Goal: Task Accomplishment & Management: Use online tool/utility

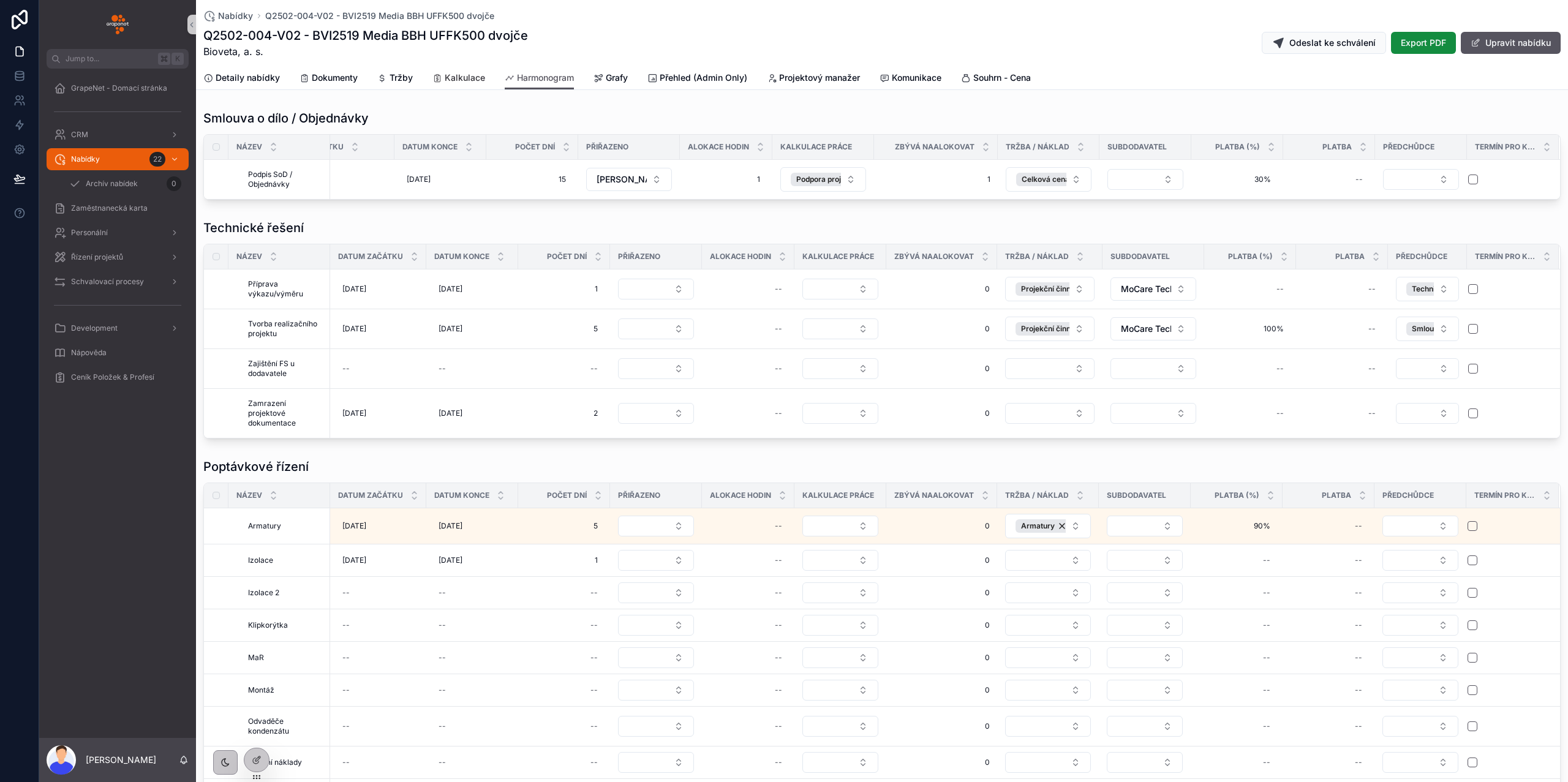
click at [459, 79] on span "Kalkulace" at bounding box center [464, 77] width 40 height 12
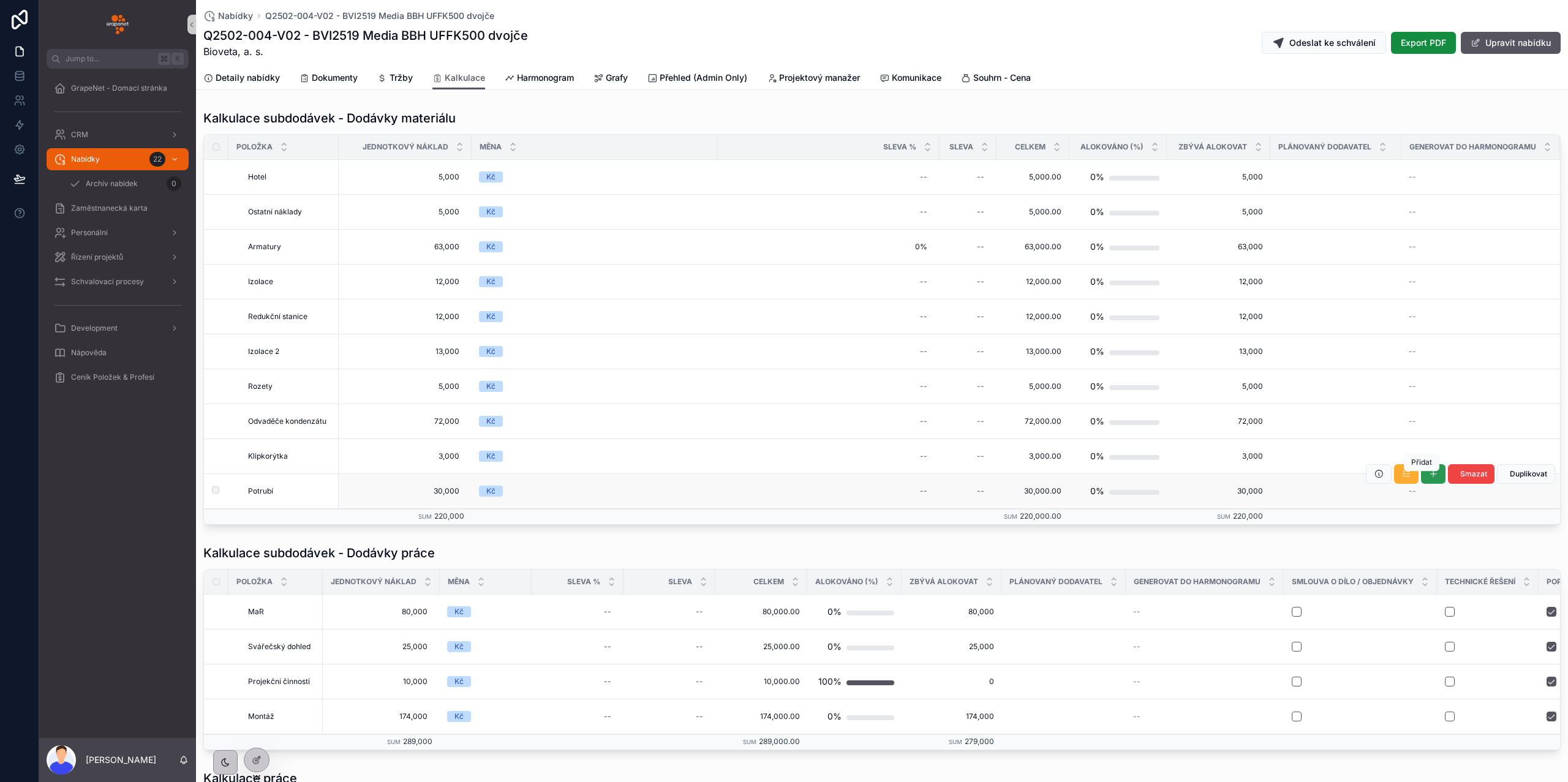
click at [1422, 481] on button "scrollable content" at bounding box center [1434, 473] width 24 height 20
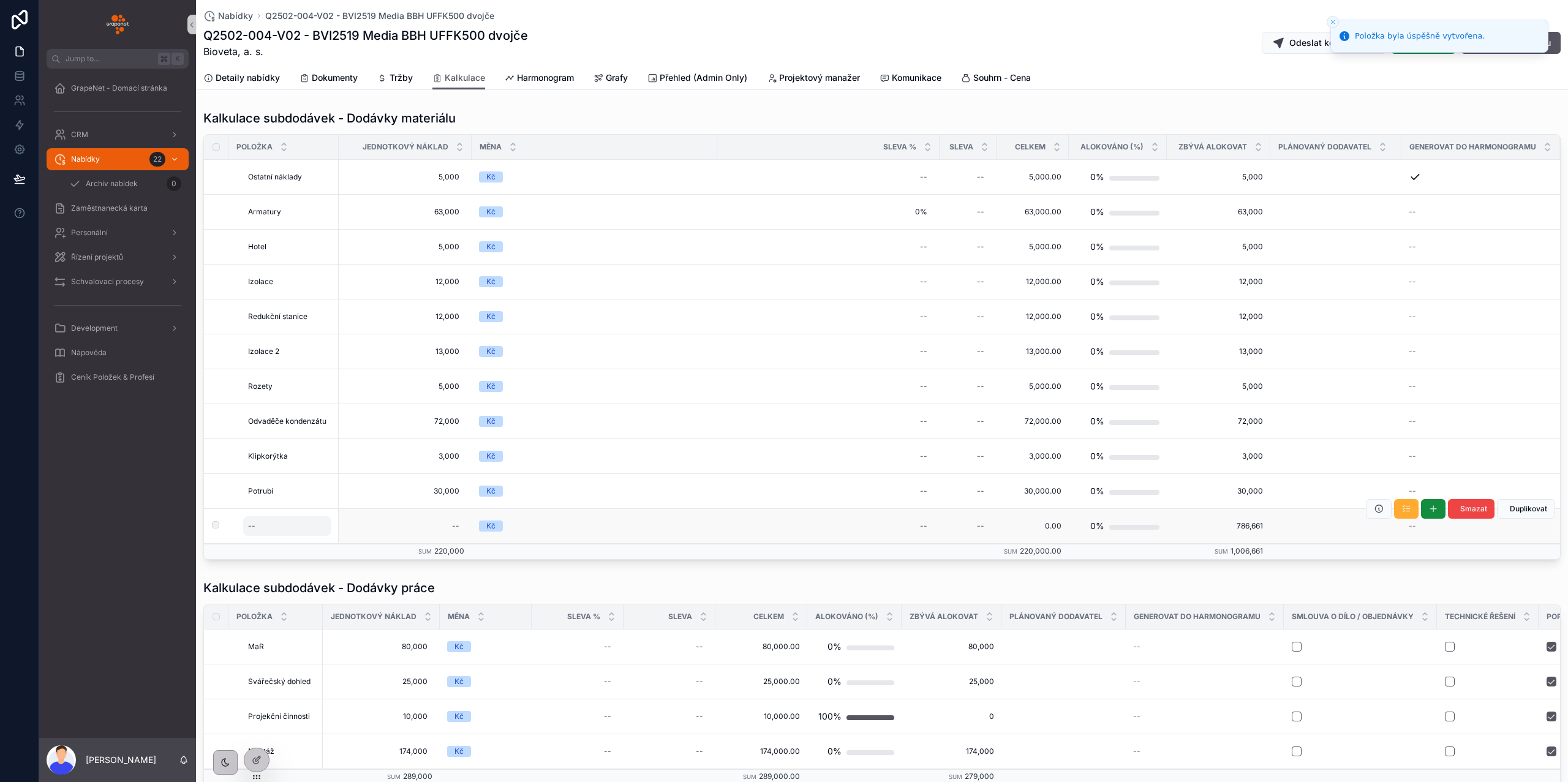
click at [268, 531] on div "--" at bounding box center [287, 526] width 89 height 20
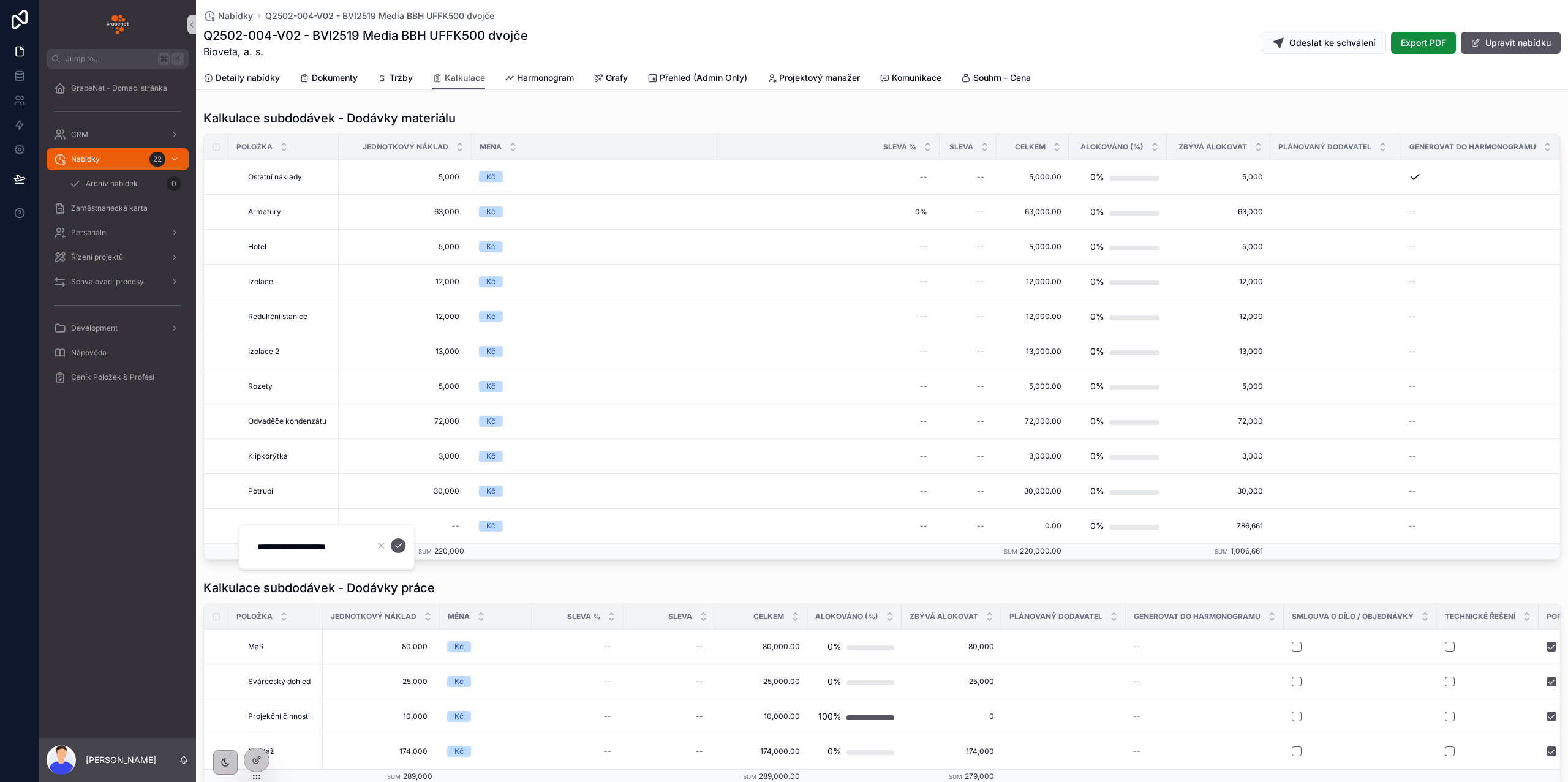
type input "**********"
click button "scrollable content" at bounding box center [398, 546] width 15 height 15
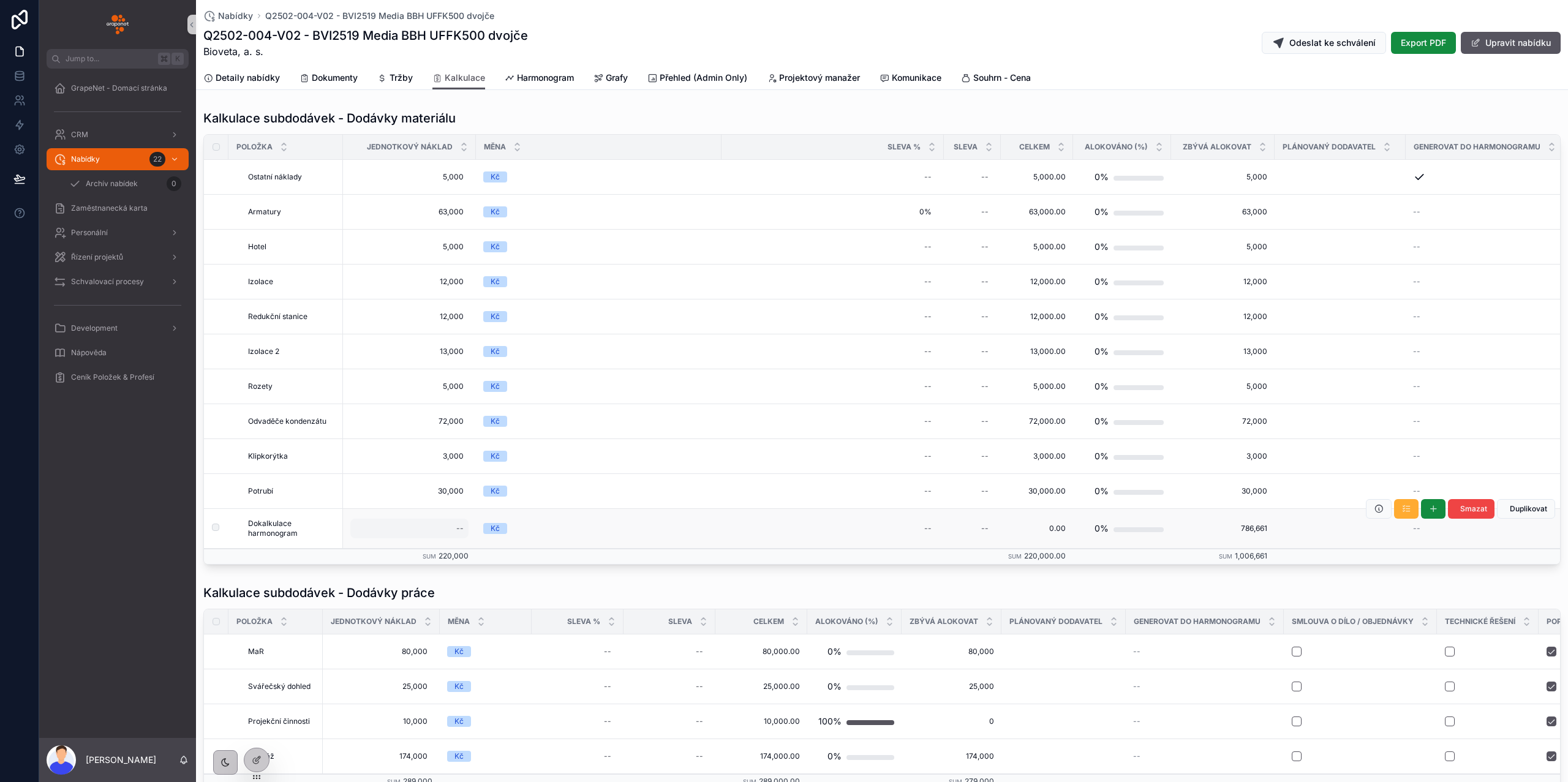
click at [438, 539] on div "--" at bounding box center [409, 528] width 118 height 20
type input "*****"
click button "scrollable content" at bounding box center [608, 548] width 15 height 15
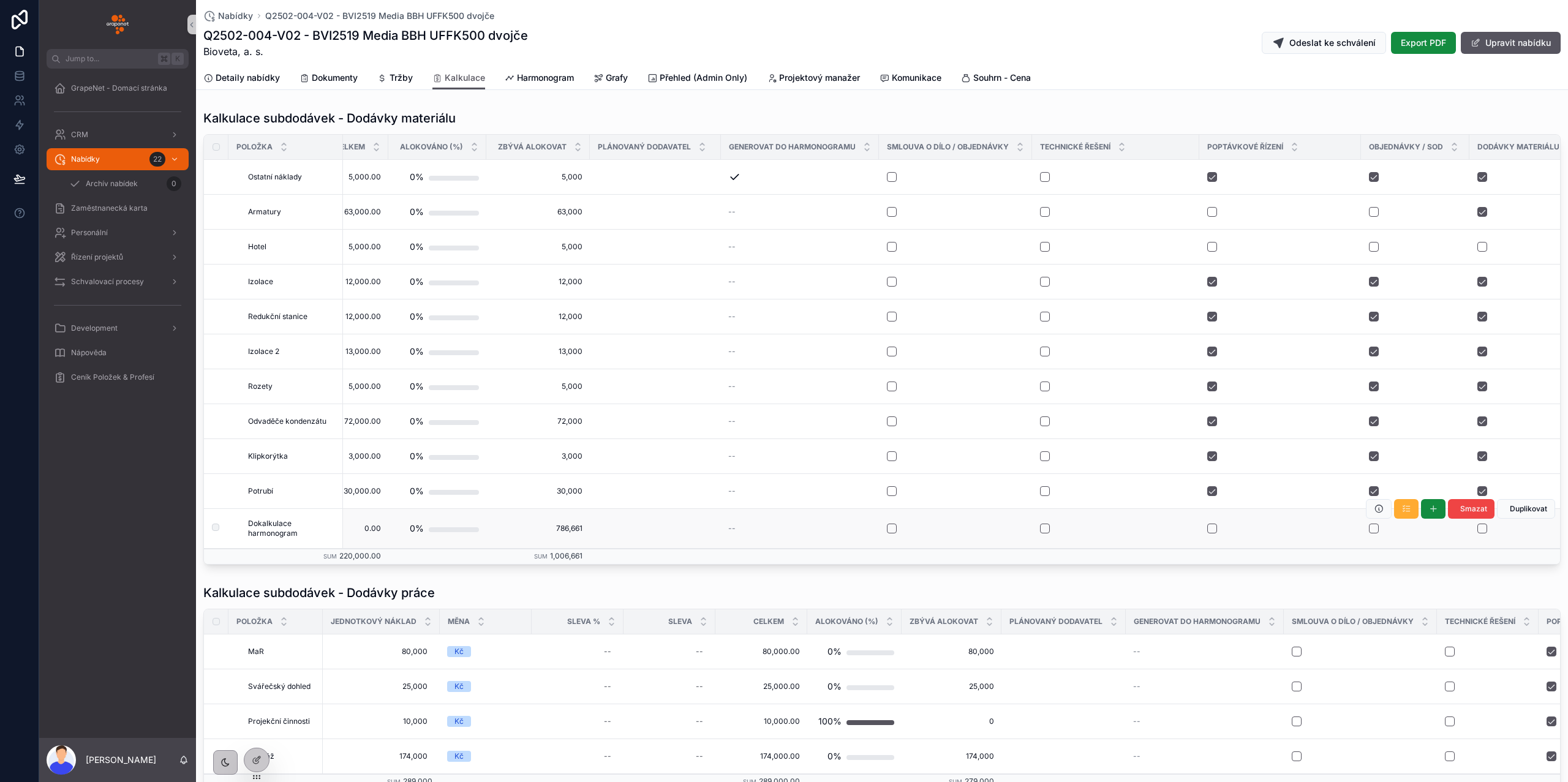
scroll to position [0, 817]
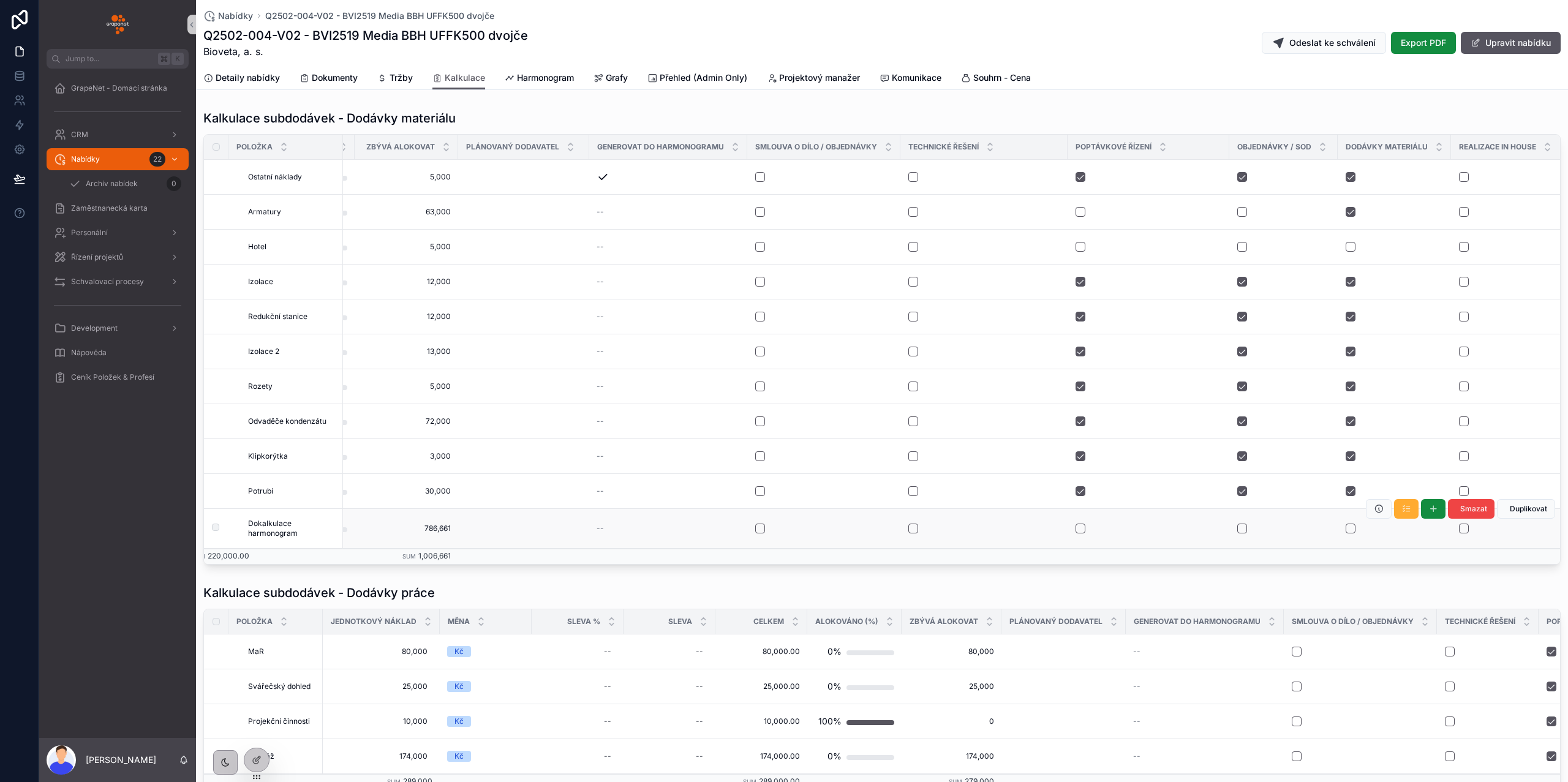
click at [755, 531] on form "scrollable content" at bounding box center [824, 528] width 139 height 11
click at [763, 533] on div "scrollable content" at bounding box center [823, 528] width 137 height 10
click at [758, 533] on button "scrollable content" at bounding box center [760, 528] width 10 height 10
click at [912, 532] on button "scrollable content" at bounding box center [914, 528] width 10 height 10
click at [1401, 514] on icon "scrollable content" at bounding box center [1406, 509] width 10 height 10
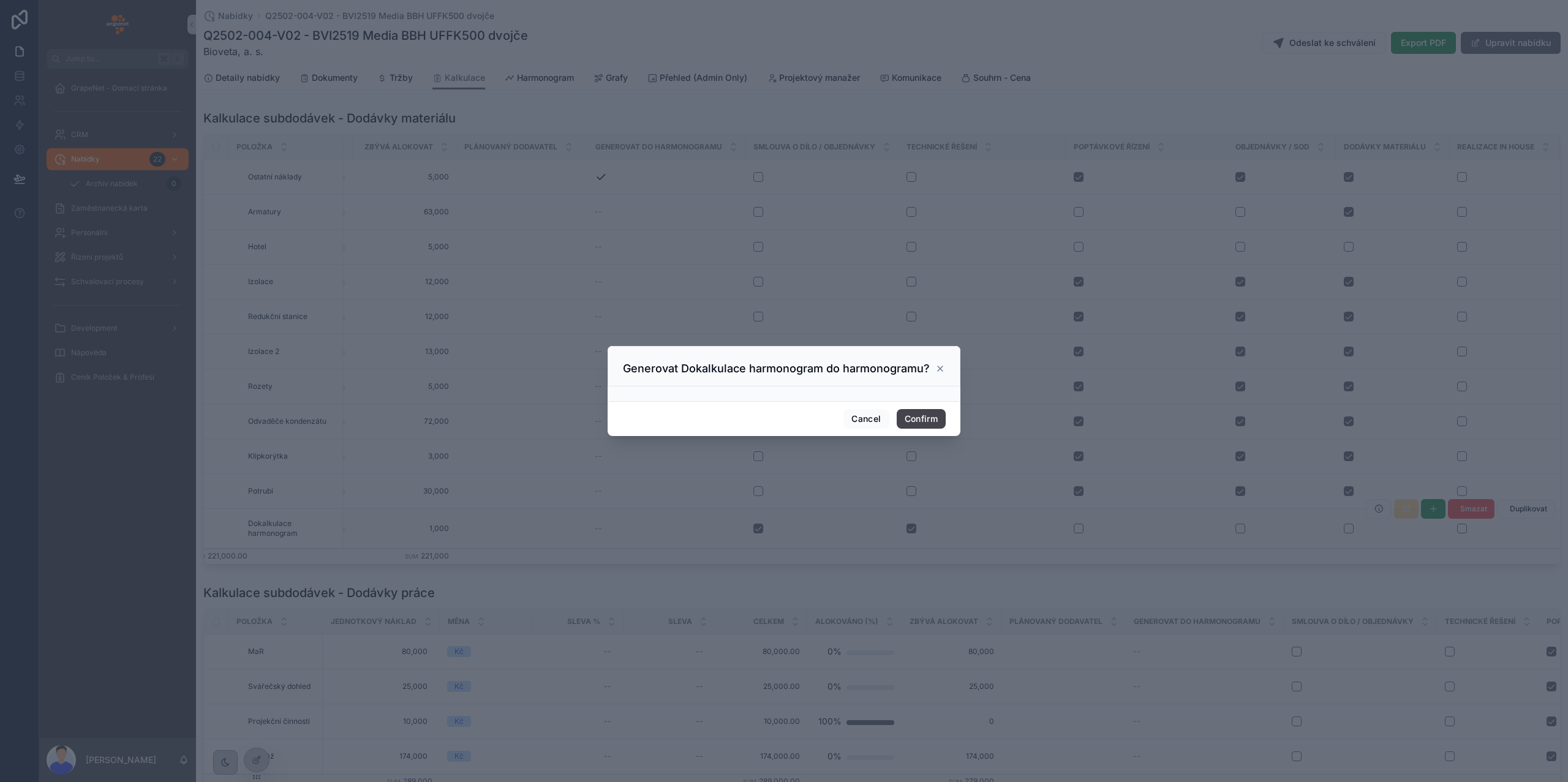
click at [917, 420] on button "Confirm" at bounding box center [921, 418] width 49 height 20
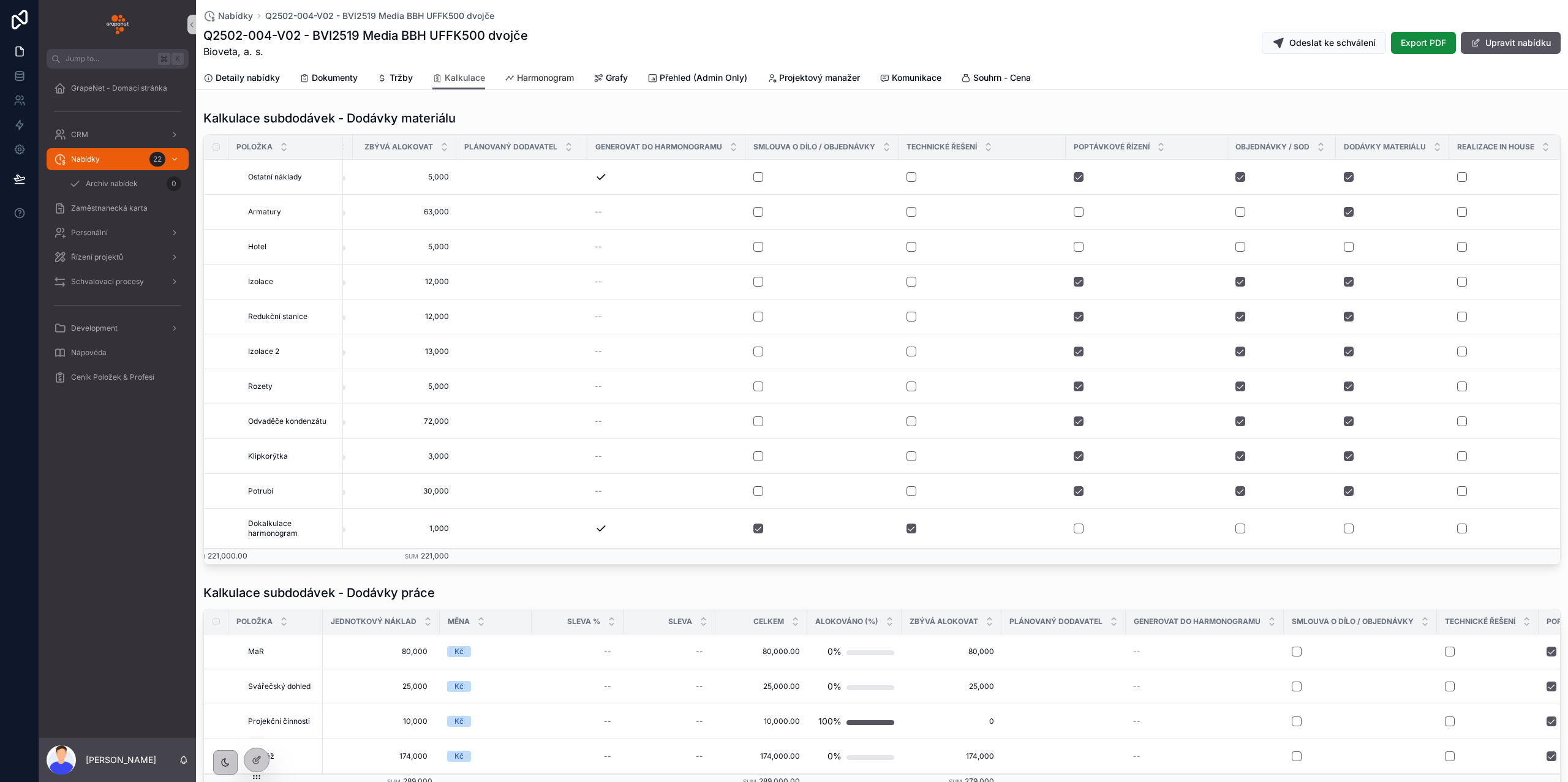
click at [524, 84] on link "Harmonogram" at bounding box center [539, 79] width 69 height 24
click at [548, 80] on span "Harmonogram" at bounding box center [545, 77] width 57 height 12
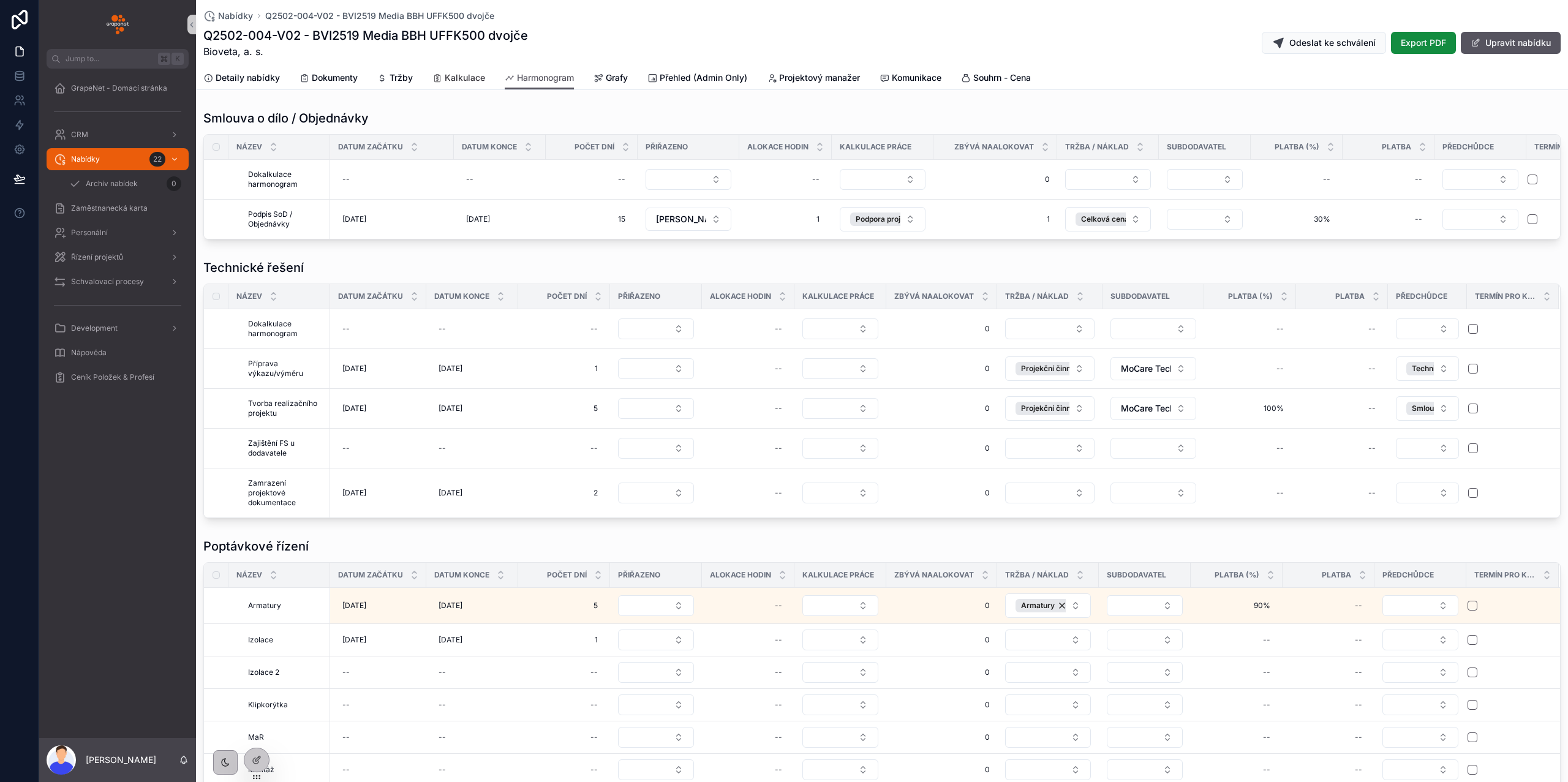
click at [466, 80] on span "Kalkulace" at bounding box center [464, 77] width 40 height 12
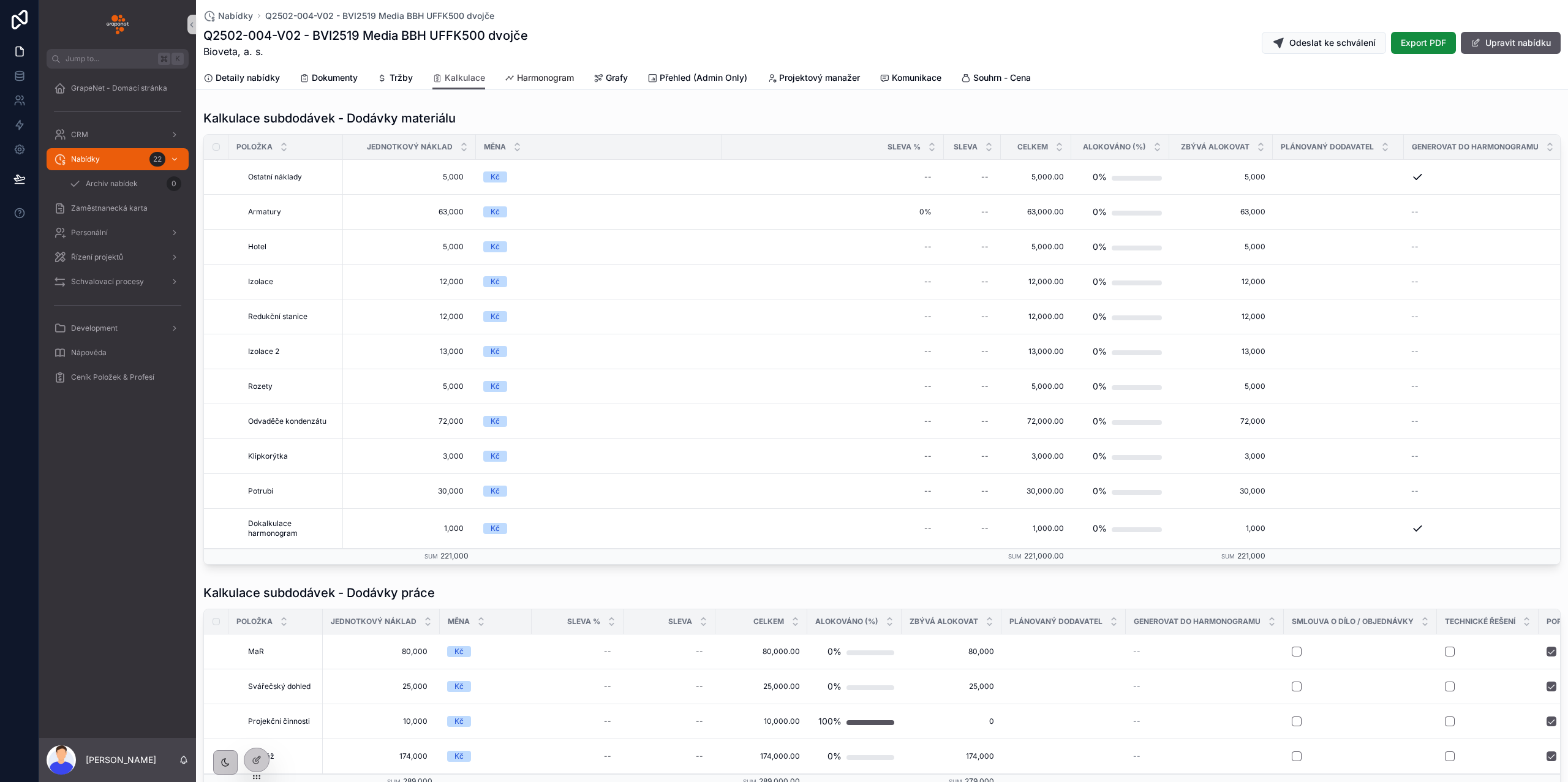
click at [544, 79] on span "Harmonogram" at bounding box center [545, 77] width 57 height 12
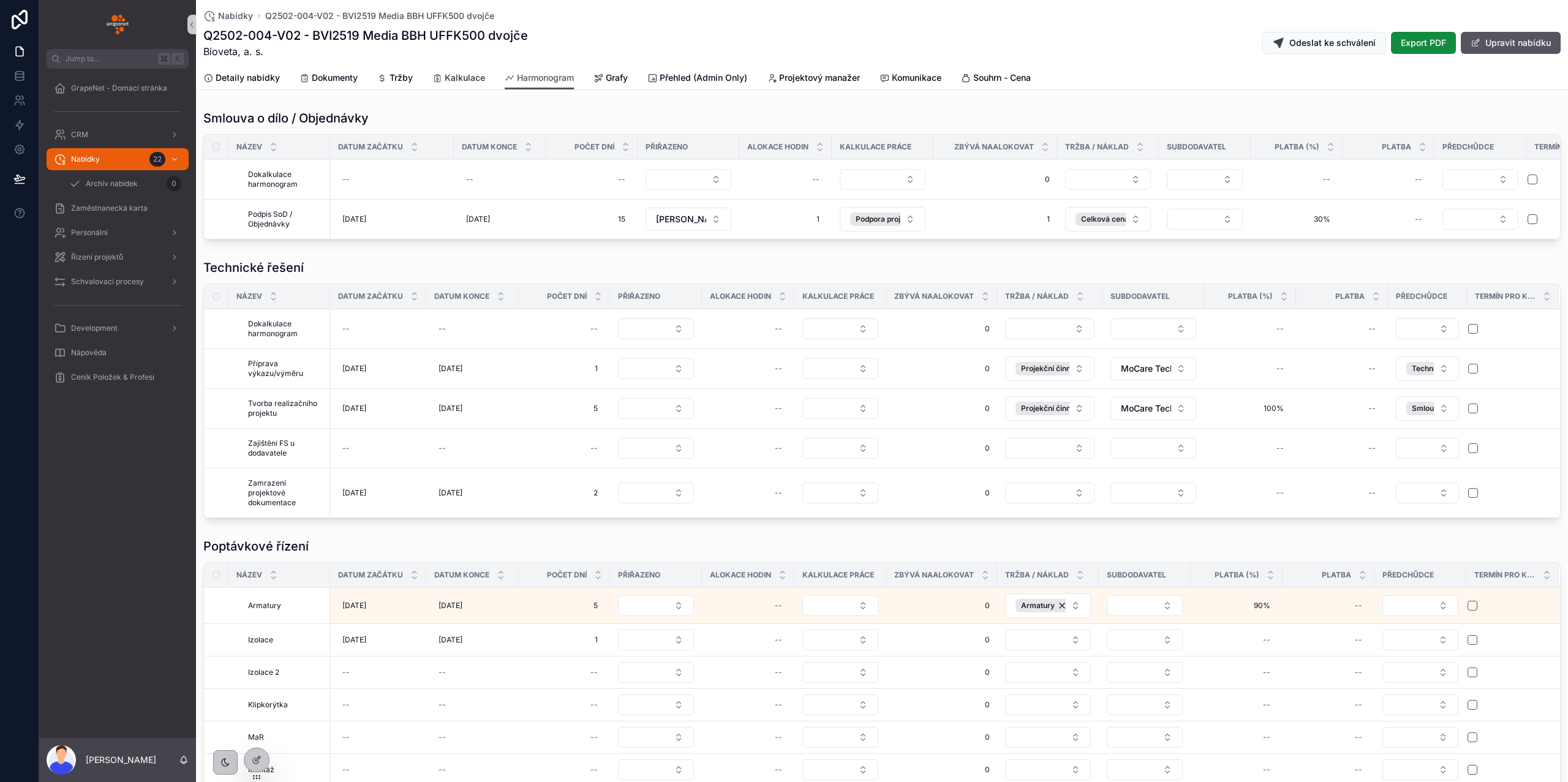
click at [459, 75] on span "Kalkulace" at bounding box center [464, 77] width 40 height 12
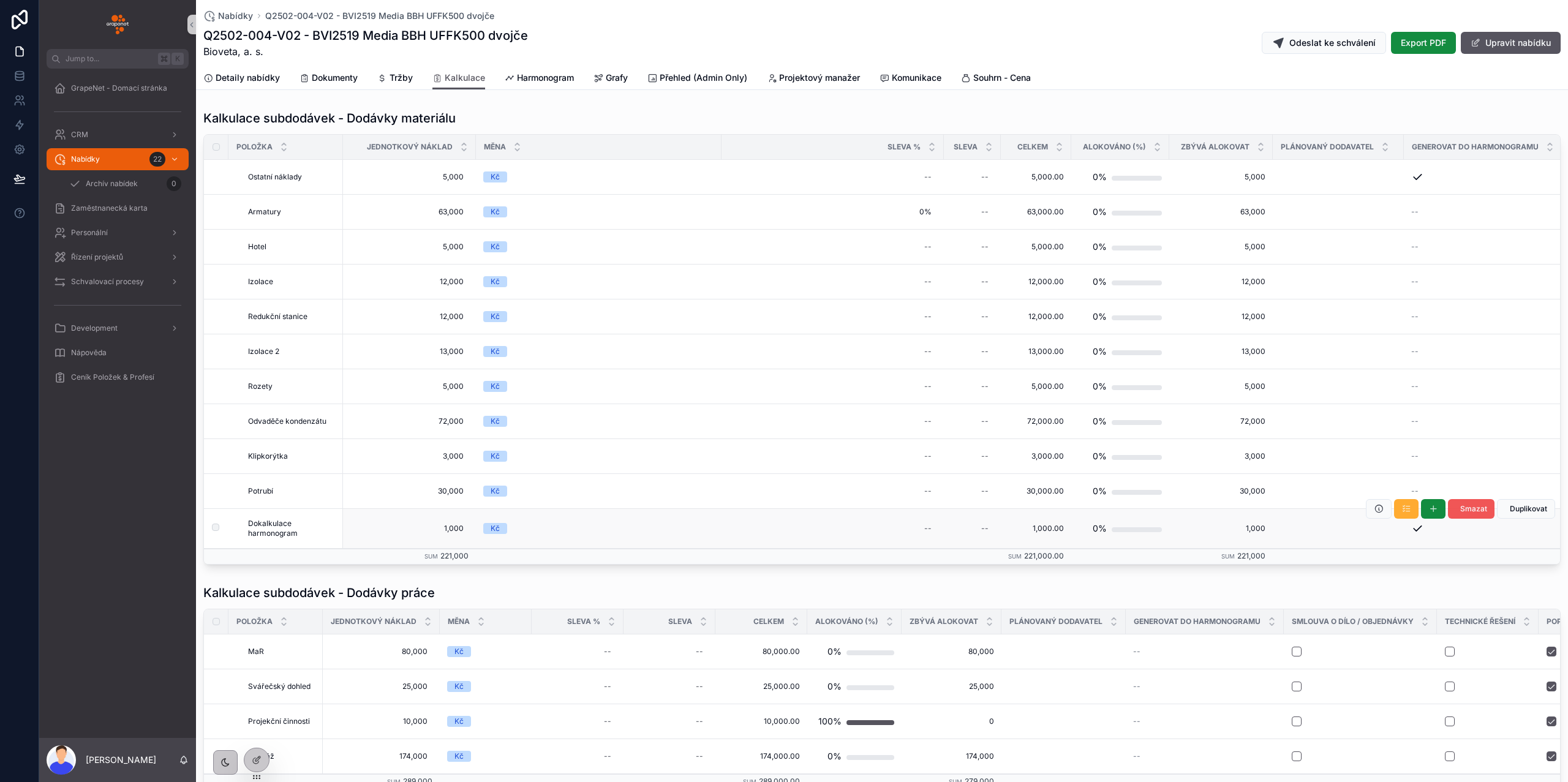
click at [1461, 514] on span "Smazat" at bounding box center [1474, 509] width 27 height 10
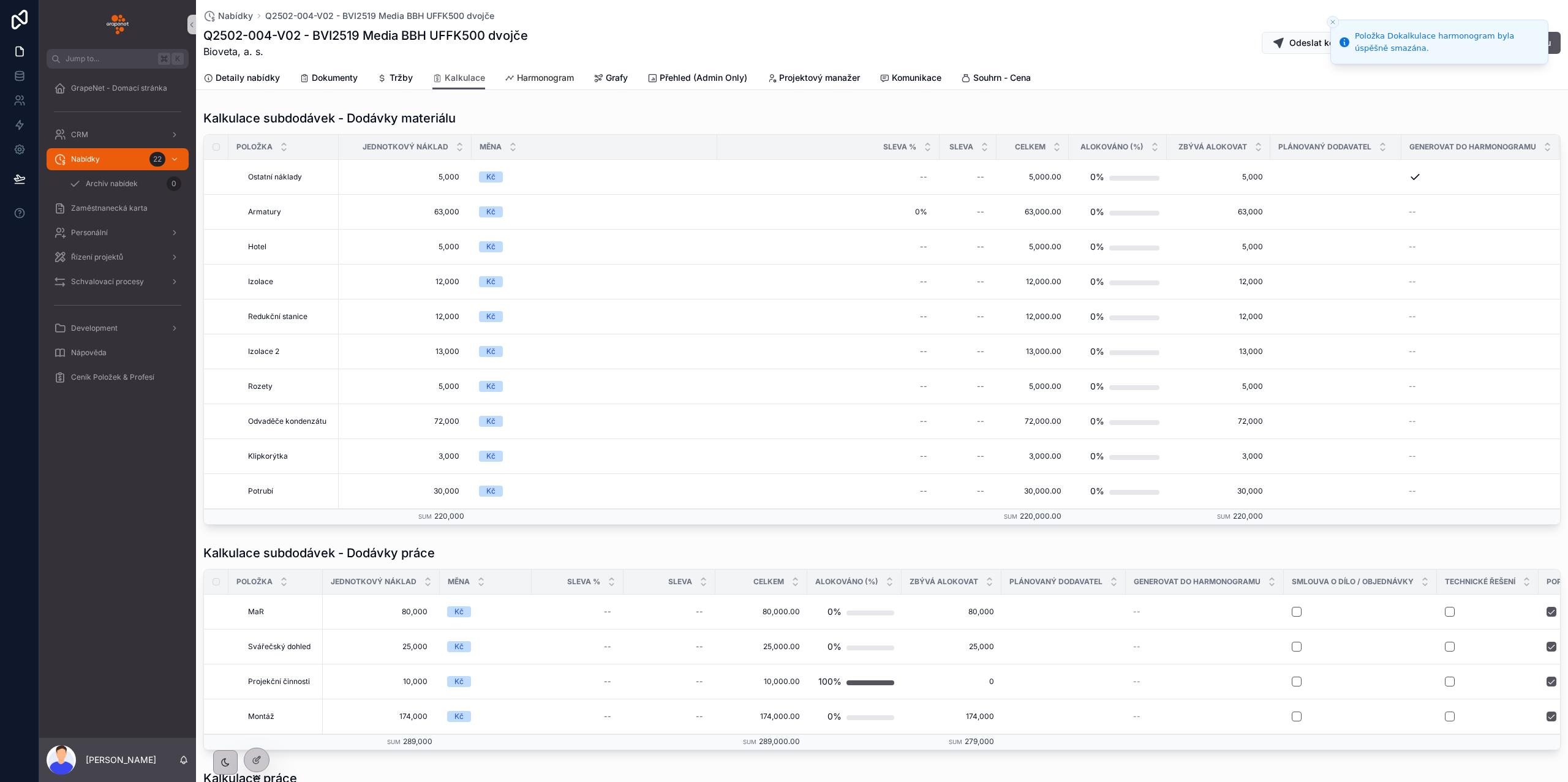
click at [560, 72] on span "Harmonogram" at bounding box center [545, 77] width 57 height 12
